Goal: Check status: Check status

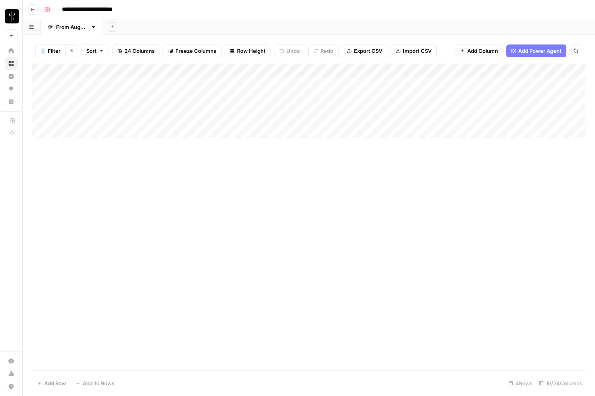
click at [51, 51] on span "Filter" at bounding box center [54, 51] width 13 height 8
type input "Agent's website URL"
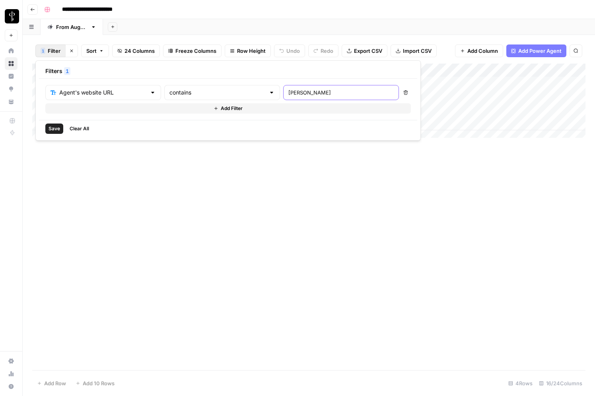
click at [288, 92] on input "[PERSON_NAME]" at bounding box center [340, 93] width 105 height 8
paste input "/[DOMAIN_NAME][URL]"
type input "[DOMAIN_NAME]"
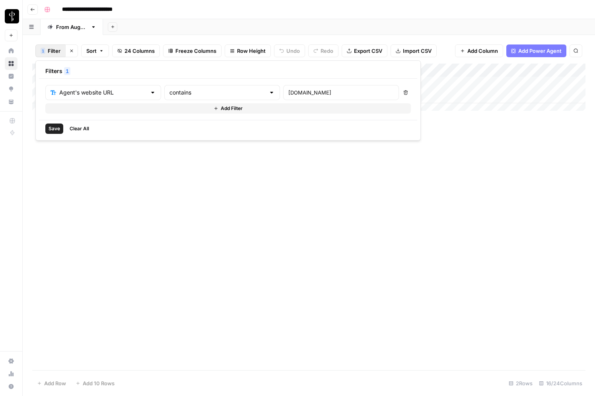
click at [454, 258] on div "Add Column" at bounding box center [308, 217] width 553 height 307
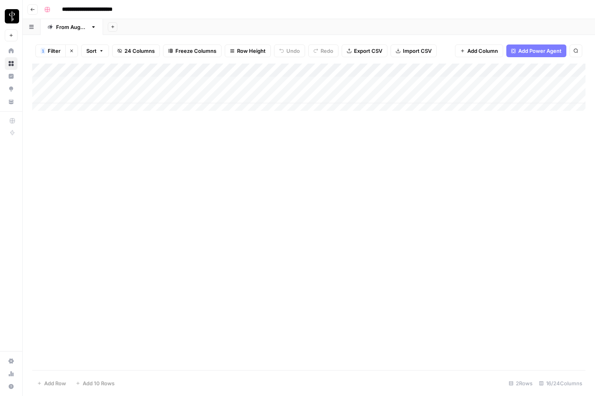
click at [198, 51] on span "Freeze Columns" at bounding box center [195, 51] width 41 height 8
click at [196, 99] on span "First 3 Columns" at bounding box center [203, 101] width 66 height 8
click at [283, 237] on div "Add Column" at bounding box center [308, 217] width 553 height 307
click at [306, 254] on div "Add Column" at bounding box center [308, 217] width 553 height 307
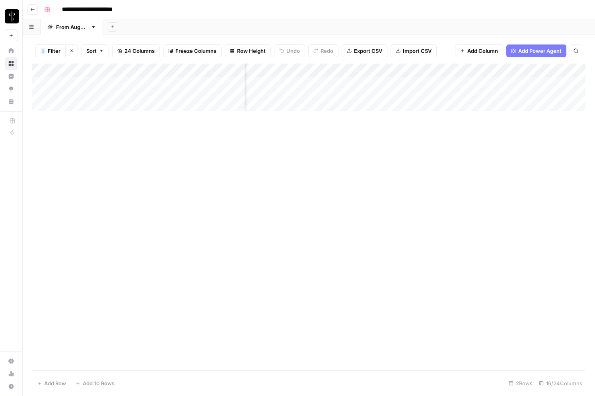
click at [135, 82] on div "Add Column" at bounding box center [308, 90] width 553 height 53
click at [146, 98] on div "Add Column" at bounding box center [308, 90] width 553 height 53
click at [294, 221] on div "Add Column" at bounding box center [308, 217] width 553 height 307
click at [371, 100] on div "Add Column" at bounding box center [308, 90] width 553 height 53
click at [433, 218] on div "Add Column" at bounding box center [308, 217] width 553 height 307
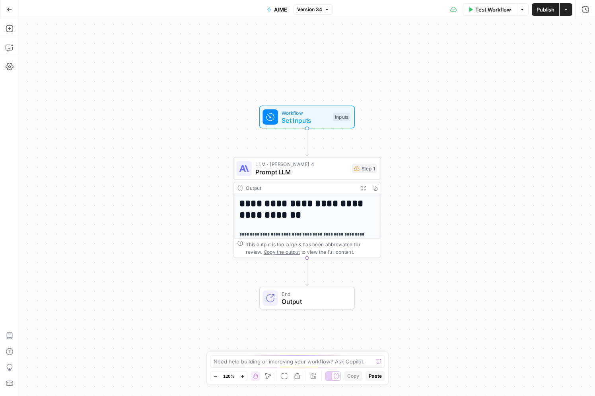
click at [7, 12] on icon "button" at bounding box center [10, 10] width 6 height 6
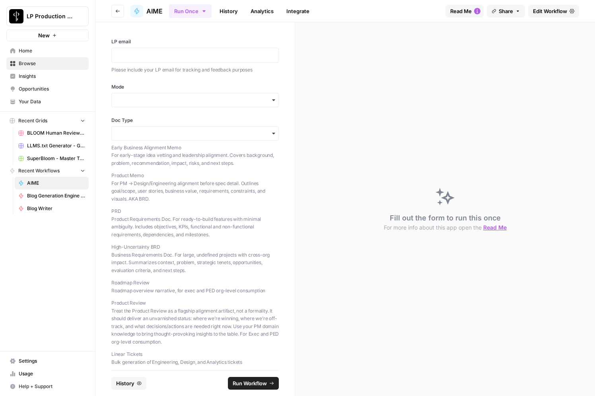
click at [229, 11] on link "History" at bounding box center [229, 11] width 28 height 13
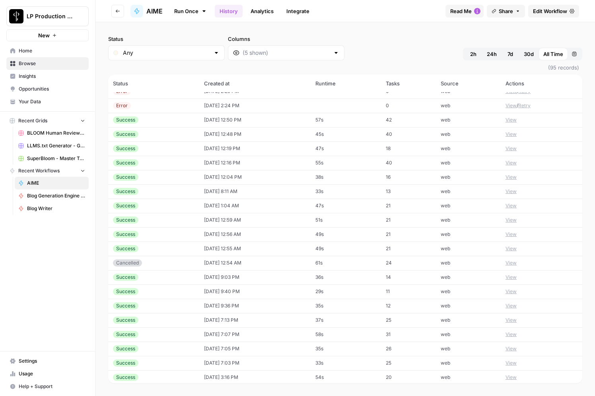
scroll to position [633, 0]
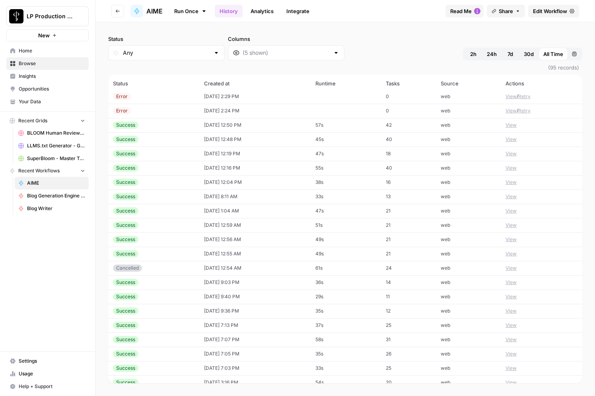
click at [507, 168] on button "View" at bounding box center [510, 168] width 11 height 7
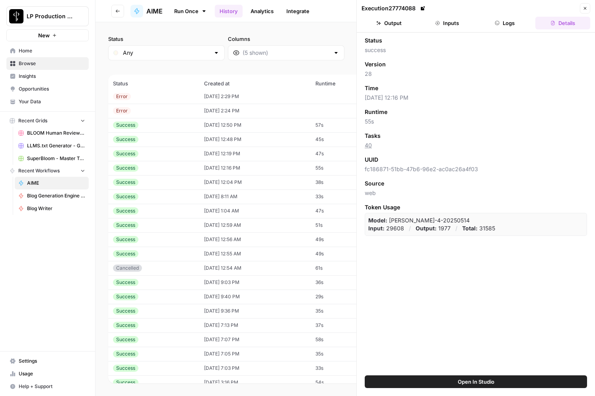
click at [444, 19] on button "Inputs" at bounding box center [446, 23] width 55 height 13
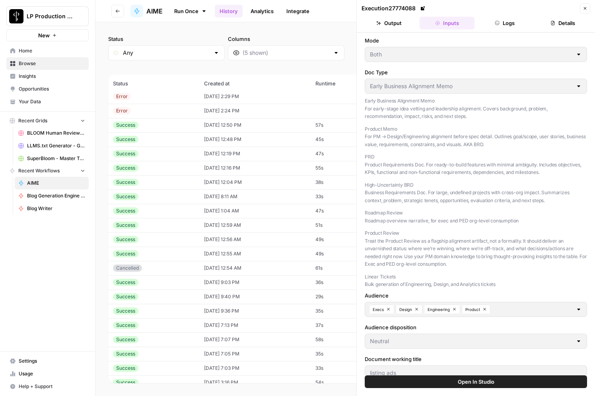
click at [586, 8] on icon "button" at bounding box center [585, 8] width 5 height 5
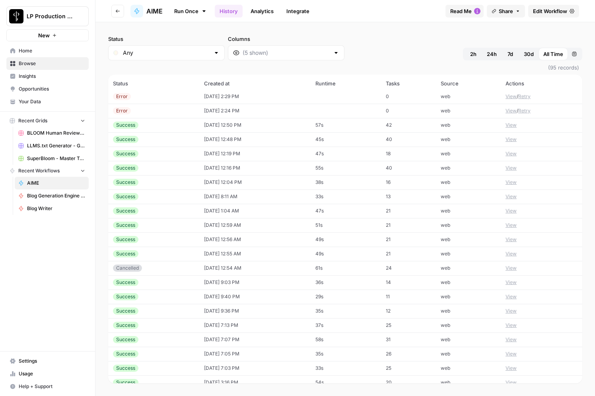
click at [510, 153] on button "View" at bounding box center [510, 153] width 11 height 7
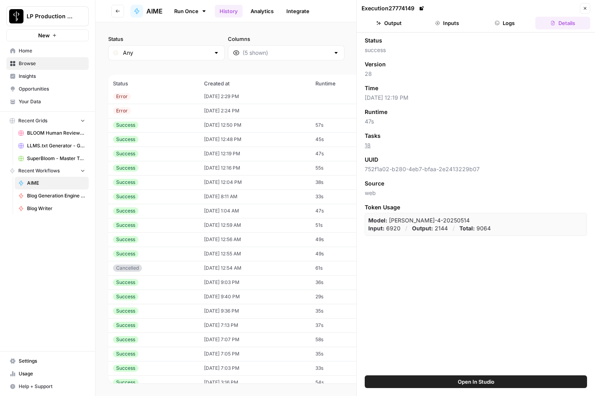
click at [448, 23] on button "Inputs" at bounding box center [446, 23] width 55 height 13
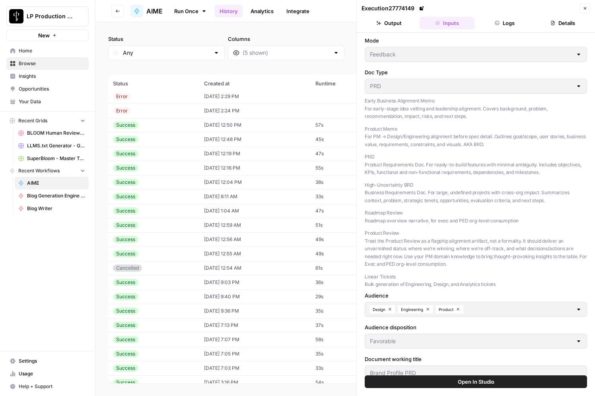
click at [423, 8] on icon at bounding box center [421, 8] width 4 height 4
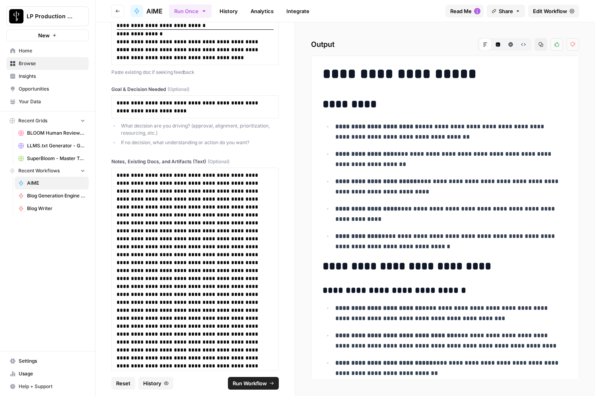
scroll to position [1256, 0]
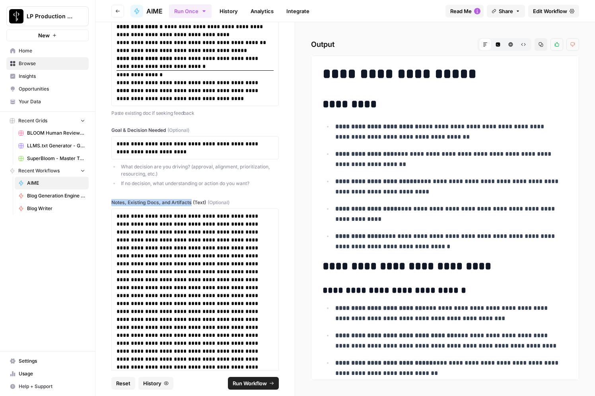
drag, startPoint x: 116, startPoint y: 199, endPoint x: 191, endPoint y: 198, distance: 74.8
click at [191, 199] on label "Notes, Existing Docs, and Artifacts (Text) (Optional)" at bounding box center [194, 202] width 167 height 7
copy label "Notes, Existing Docs, and Artifacts"
click at [158, 144] on p "**********" at bounding box center [192, 148] width 151 height 16
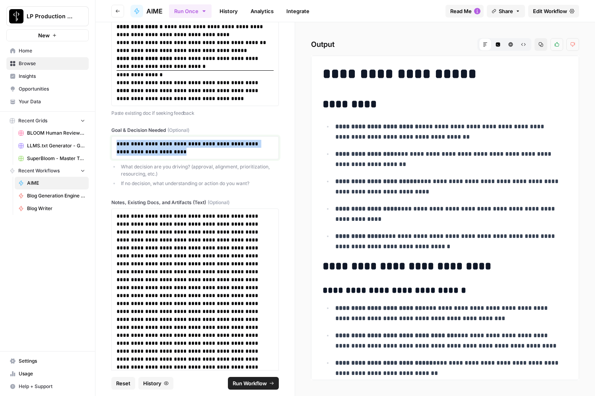
click at [158, 144] on p "**********" at bounding box center [192, 148] width 151 height 16
copy p "**********"
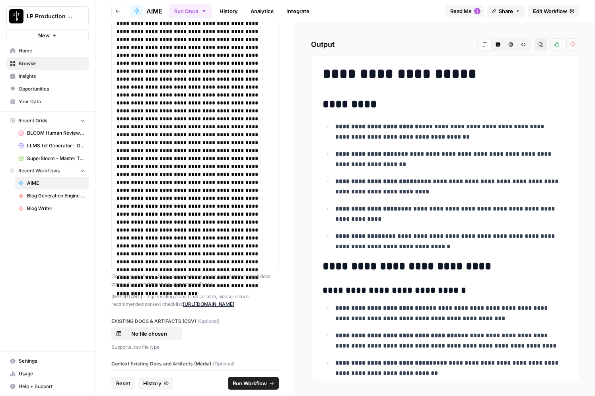
scroll to position [1703, 0]
